Goal: Transaction & Acquisition: Obtain resource

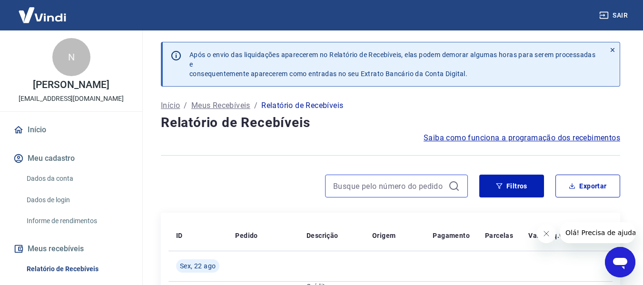
click at [394, 190] on input at bounding box center [388, 186] width 111 height 14
click at [578, 184] on button "Exportar" at bounding box center [587, 186] width 65 height 23
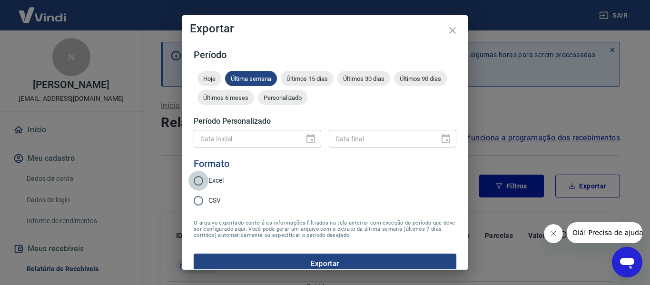
click at [198, 182] on input "Excel" at bounding box center [198, 181] width 20 height 20
radio input "true"
click at [309, 138] on div "Data inicial" at bounding box center [258, 139] width 128 height 18
click at [307, 101] on div "Personalizado" at bounding box center [282, 97] width 49 height 15
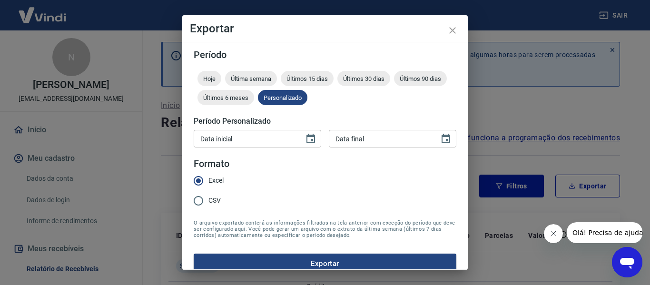
click at [270, 138] on input "Data inicial" at bounding box center [246, 139] width 104 height 18
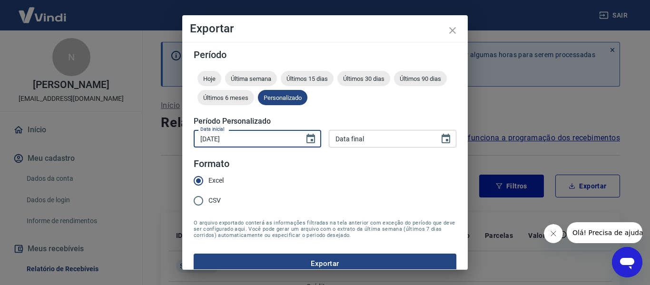
type input "[DATE]"
click at [394, 142] on input "DD/MM/YYYY" at bounding box center [381, 139] width 104 height 18
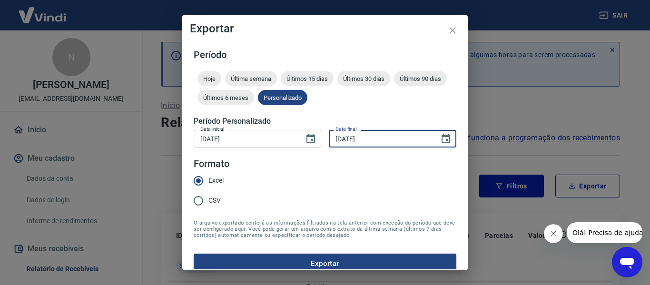
type input "[DATE]"
click at [312, 192] on form "Período Hoje Última semana Últimos 15 dias Últimos 30 dias Últimos 90 dias Últi…" at bounding box center [325, 162] width 263 height 224
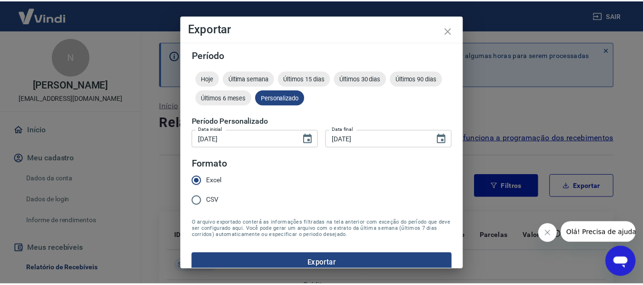
scroll to position [12, 0]
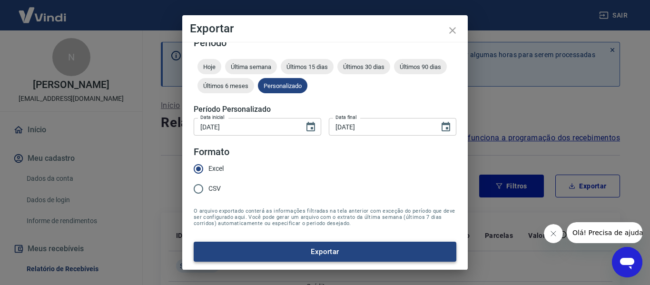
click at [379, 243] on button "Exportar" at bounding box center [325, 252] width 263 height 20
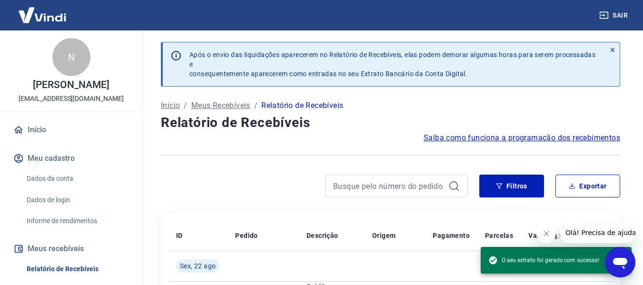
click at [523, 106] on div "Início / Meus Recebíveis / Relatório de Recebíveis" at bounding box center [390, 105] width 459 height 15
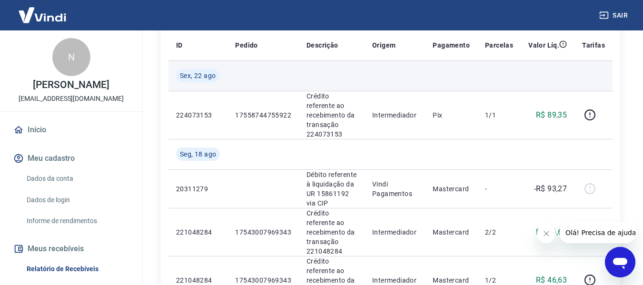
scroll to position [0, 0]
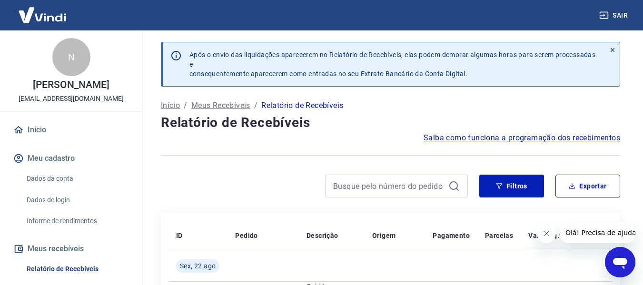
click at [70, 245] on button "Meus recebíveis" at bounding box center [70, 248] width 119 height 21
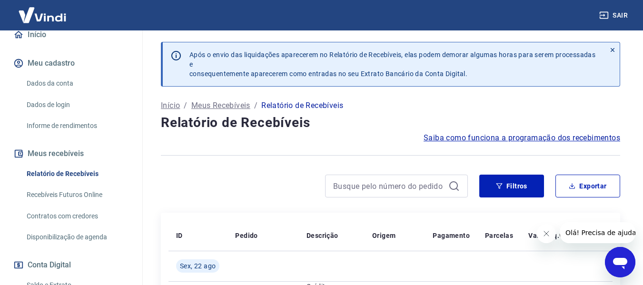
scroll to position [143, 0]
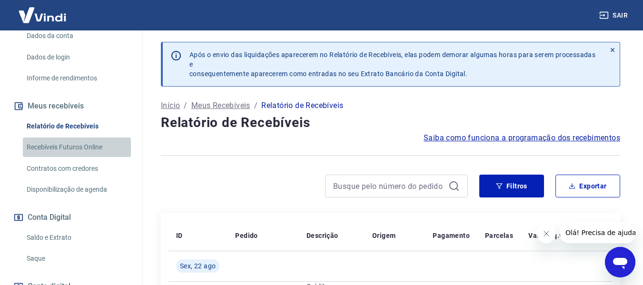
click at [93, 148] on link "Recebíveis Futuros Online" at bounding box center [77, 148] width 108 height 20
